Goal: Check status: Check status

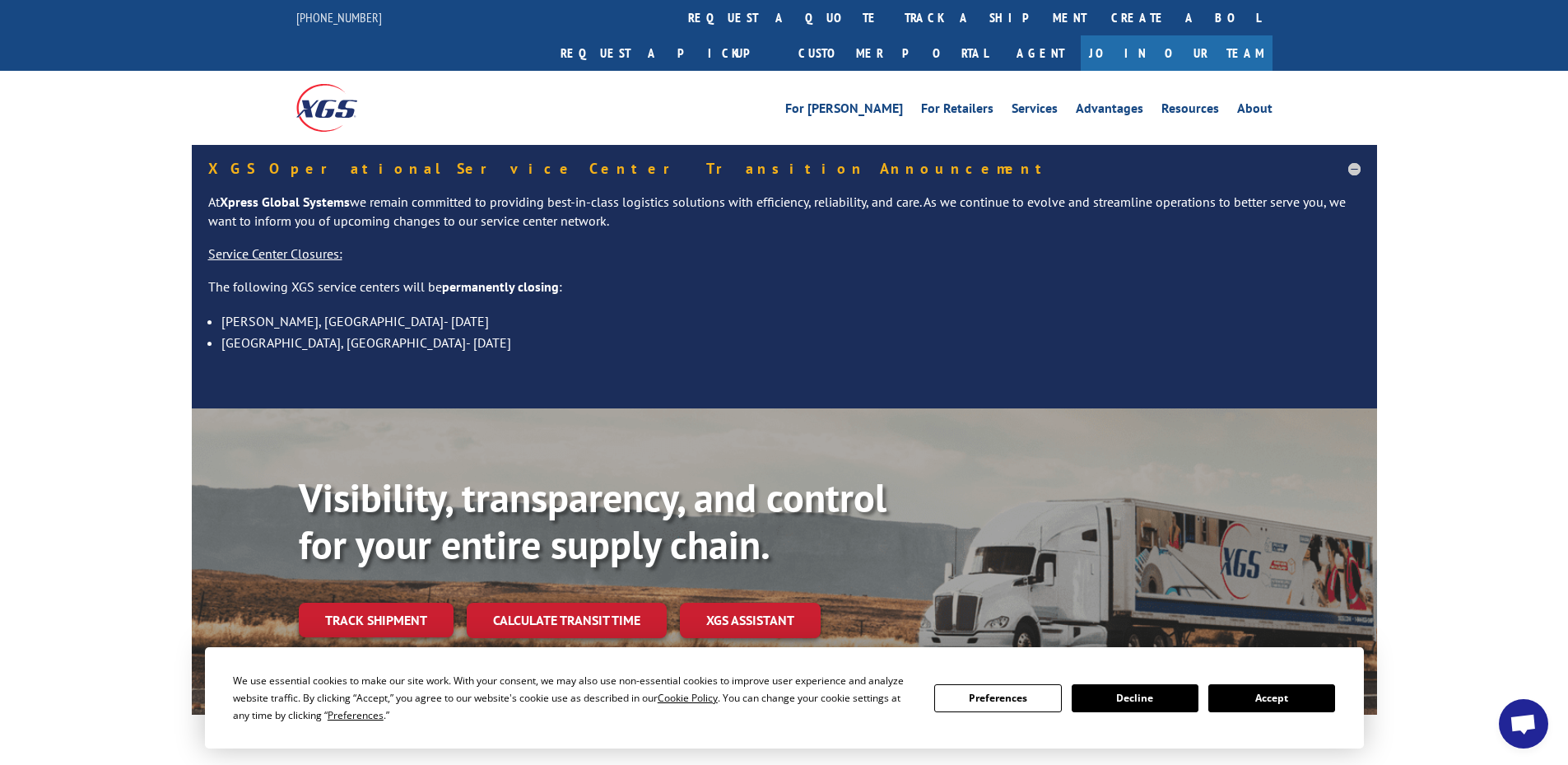
click at [1285, 702] on button "Accept" at bounding box center [1272, 697] width 127 height 28
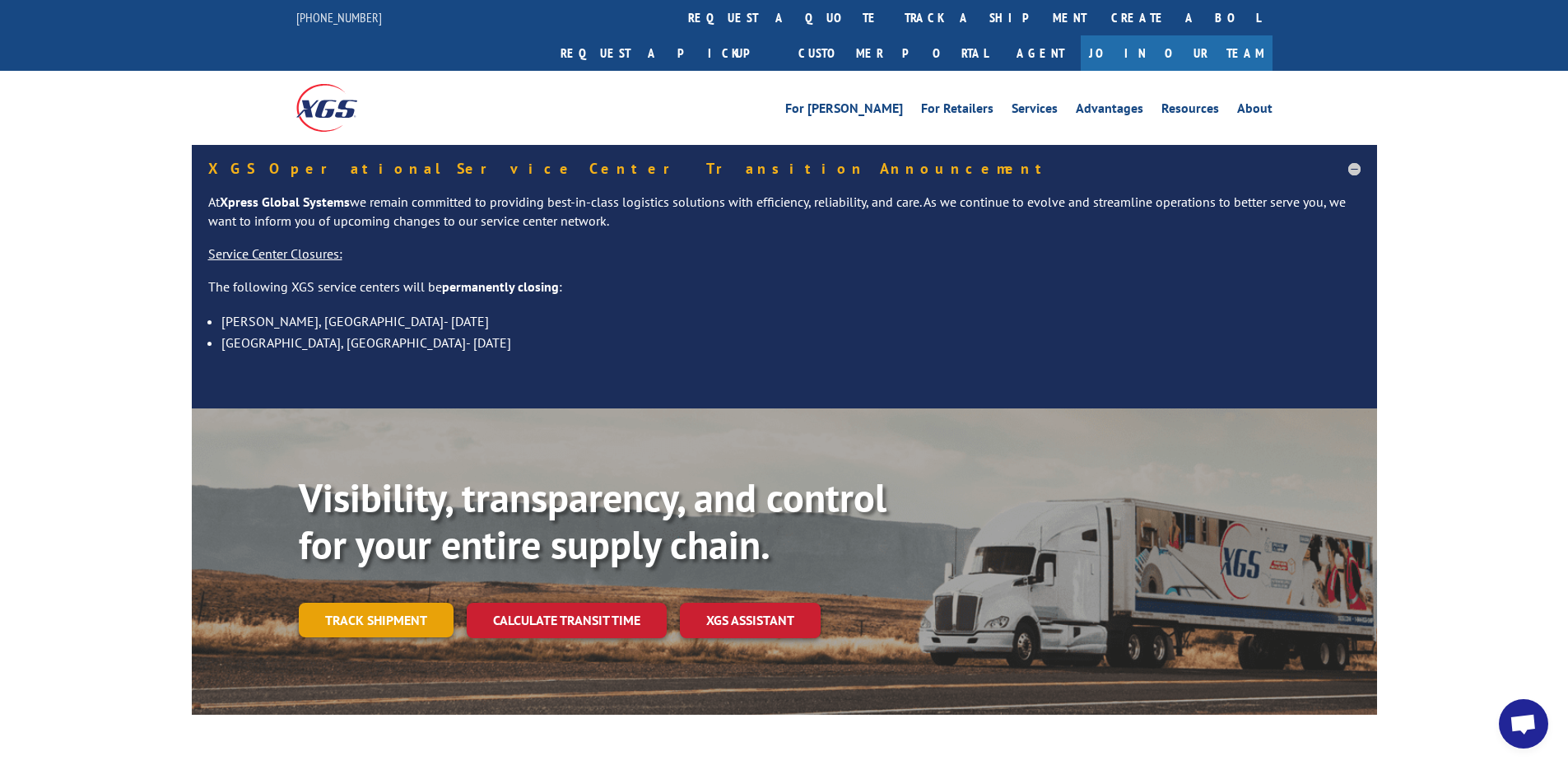
click at [392, 602] on link "Track shipment" at bounding box center [375, 619] width 155 height 35
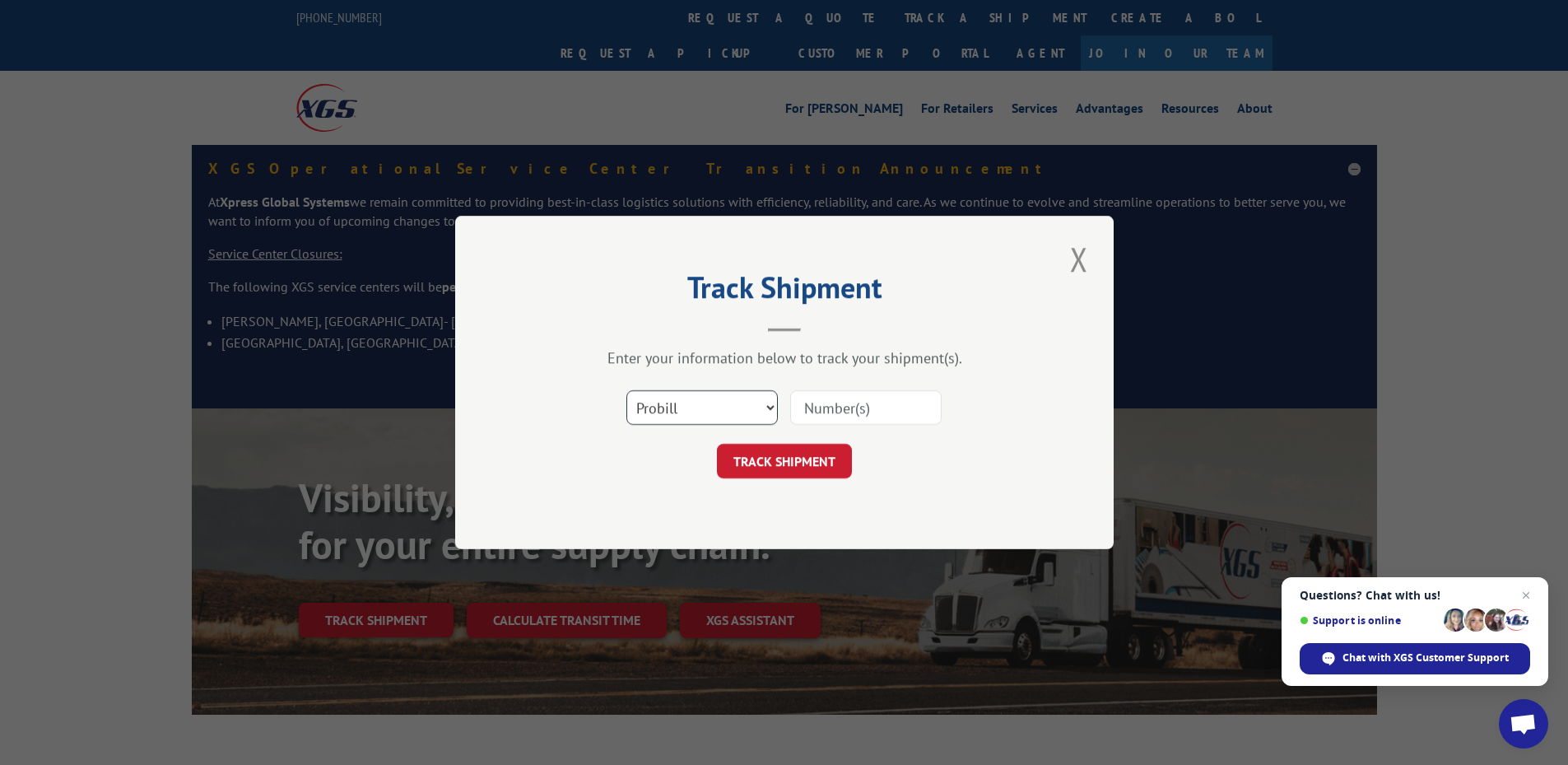
click at [679, 400] on select "Select category... Probill BOL PO" at bounding box center [702, 408] width 151 height 35
select select "po"
click at [627, 391] on select "Select category... Probill BOL PO" at bounding box center [702, 408] width 151 height 35
click at [1530, 594] on span "Open chat" at bounding box center [1526, 595] width 21 height 21
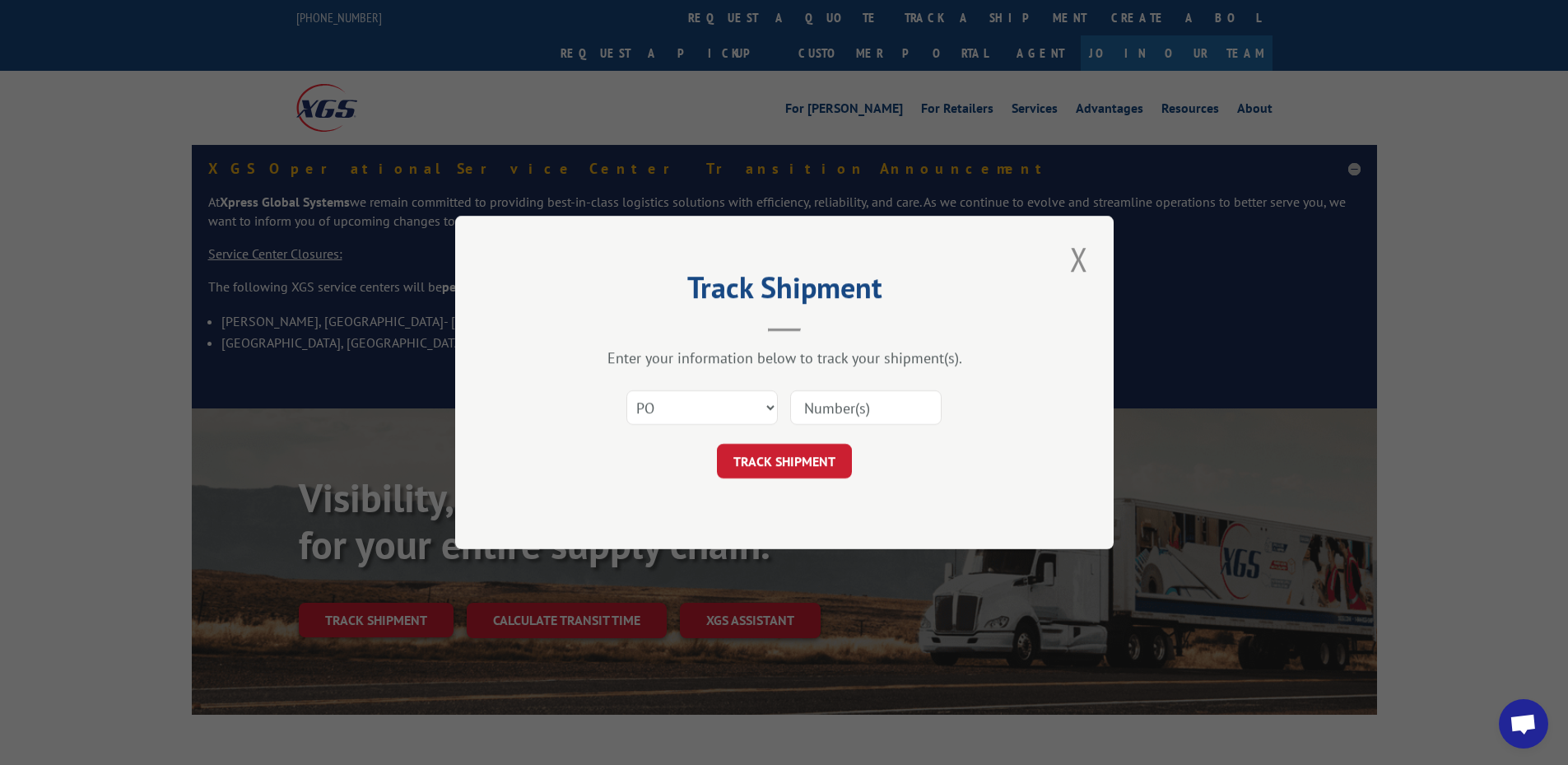
click at [822, 404] on input at bounding box center [865, 408] width 151 height 35
paste input "04522484"
type input "04522484"
click at [773, 463] on button "TRACK SHIPMENT" at bounding box center [784, 460] width 135 height 35
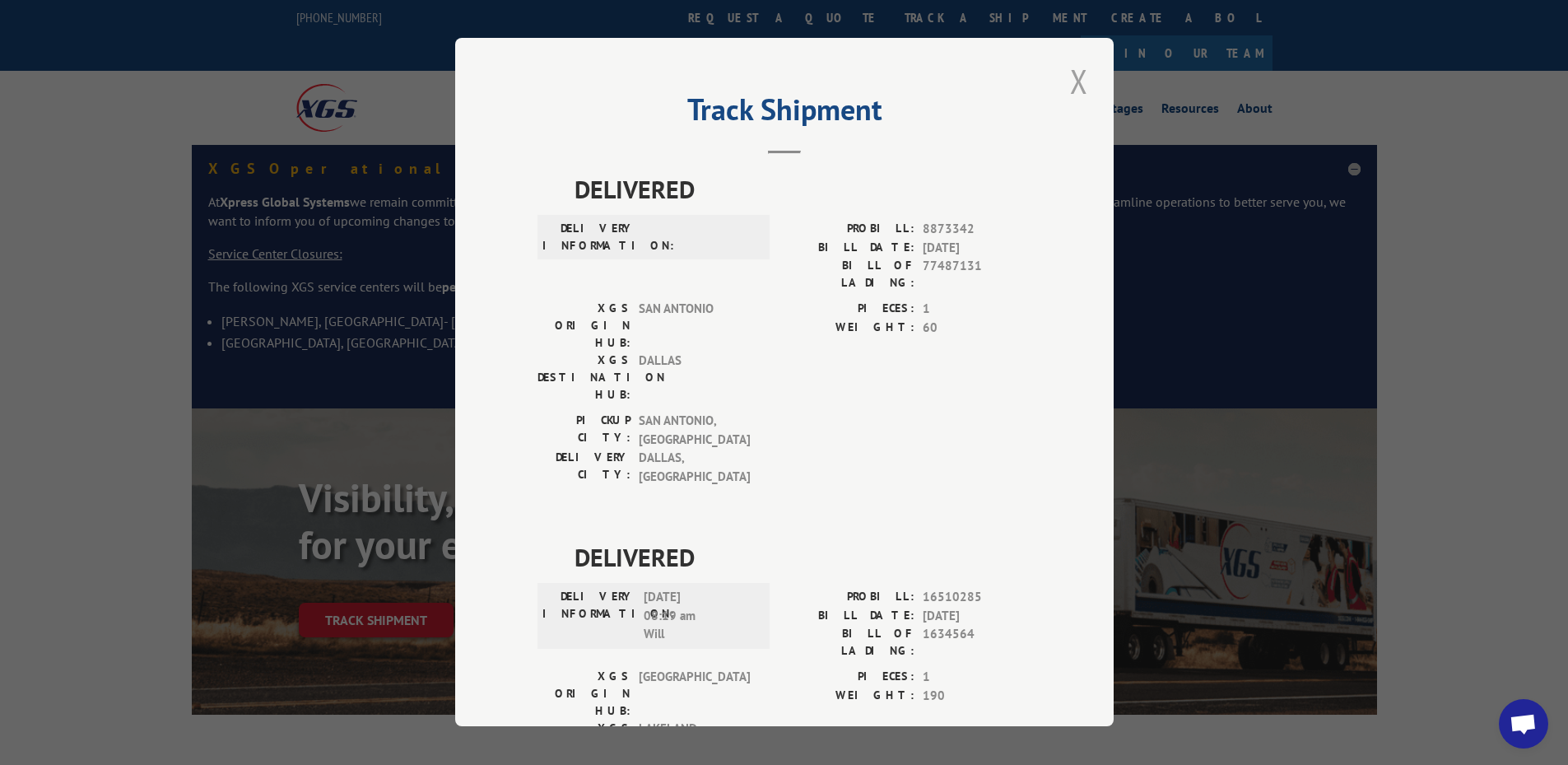
click at [1071, 91] on button "Close modal" at bounding box center [1079, 80] width 28 height 46
